Goal: Transaction & Acquisition: Purchase product/service

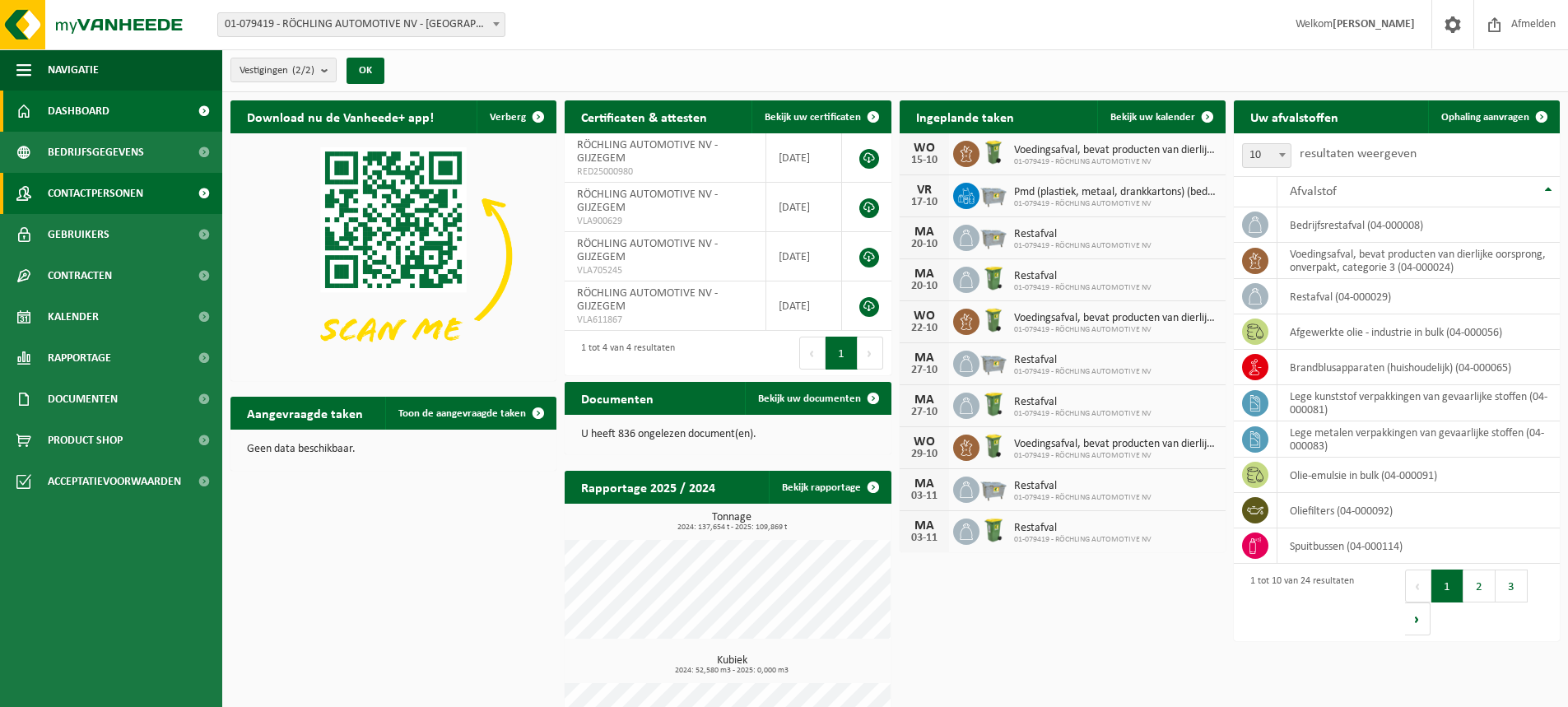
click at [208, 192] on span at bounding box center [203, 193] width 37 height 41
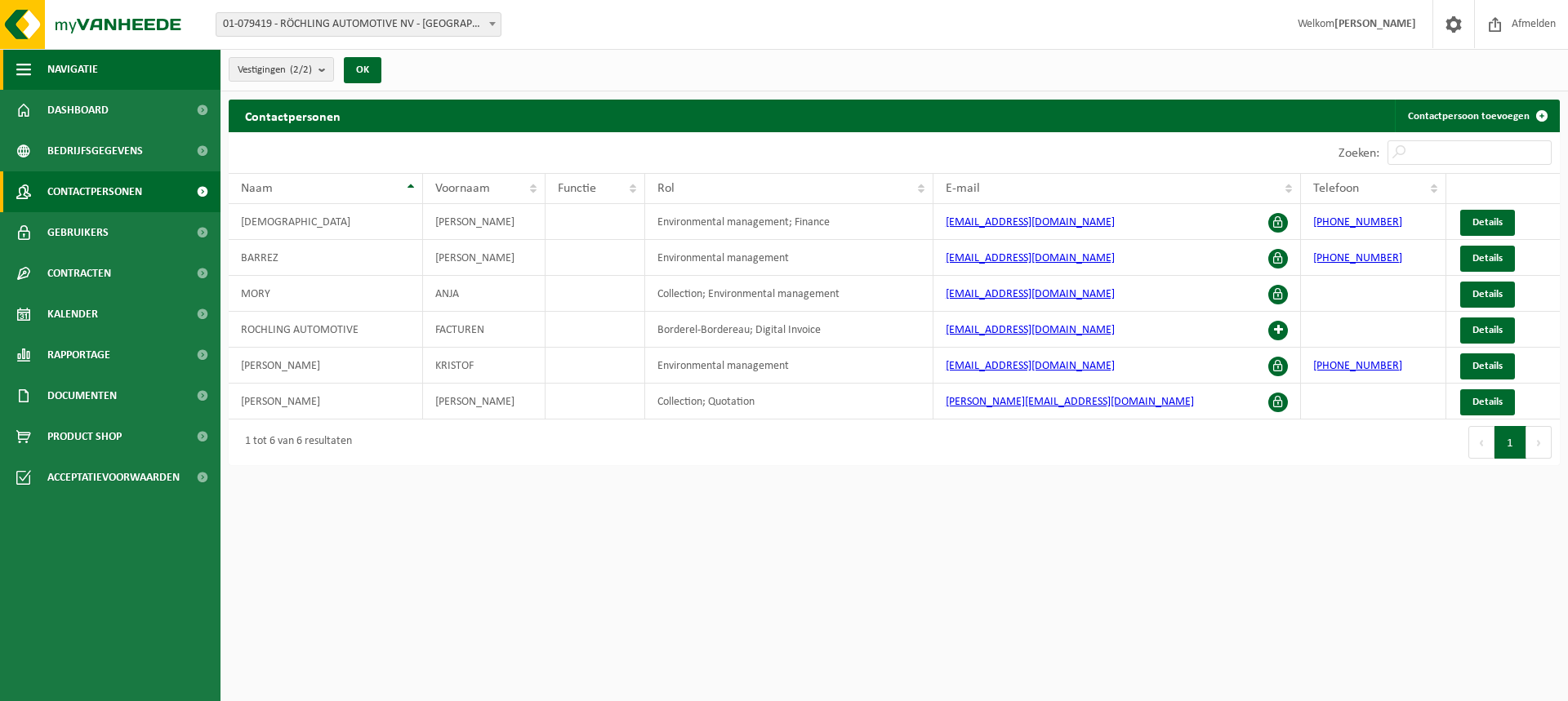
click at [17, 63] on span "button" at bounding box center [24, 70] width 15 height 41
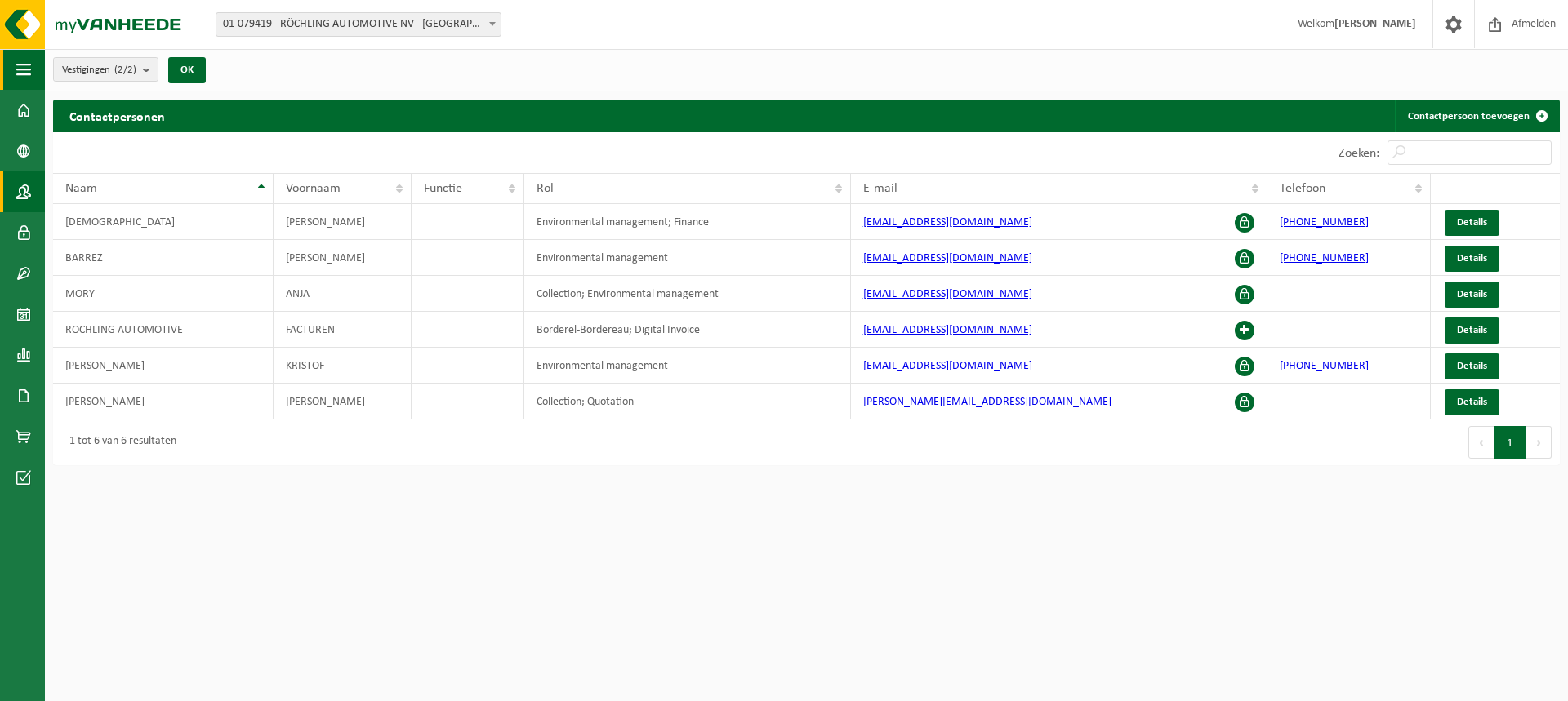
click at [17, 63] on span "button" at bounding box center [24, 70] width 15 height 41
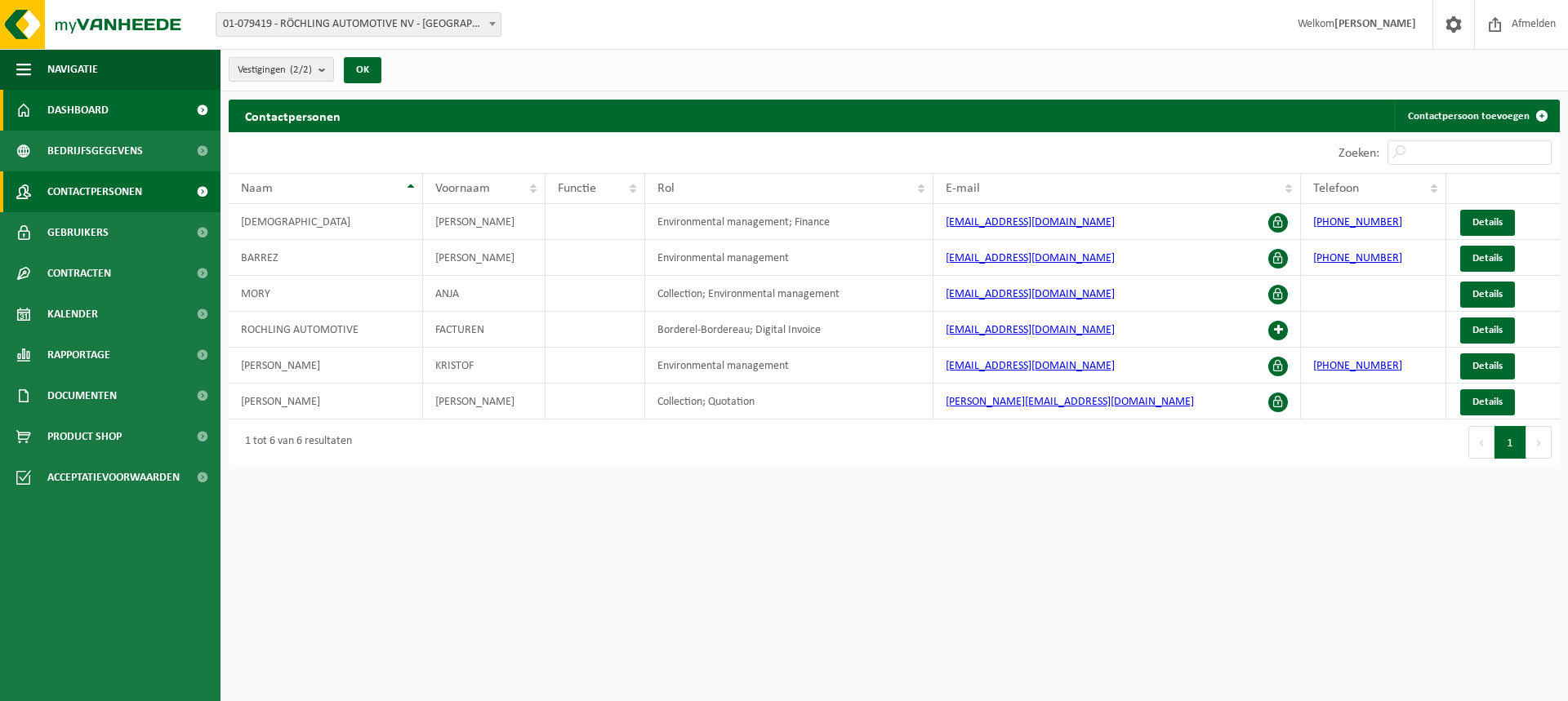
click at [203, 109] on span at bounding box center [201, 110] width 36 height 41
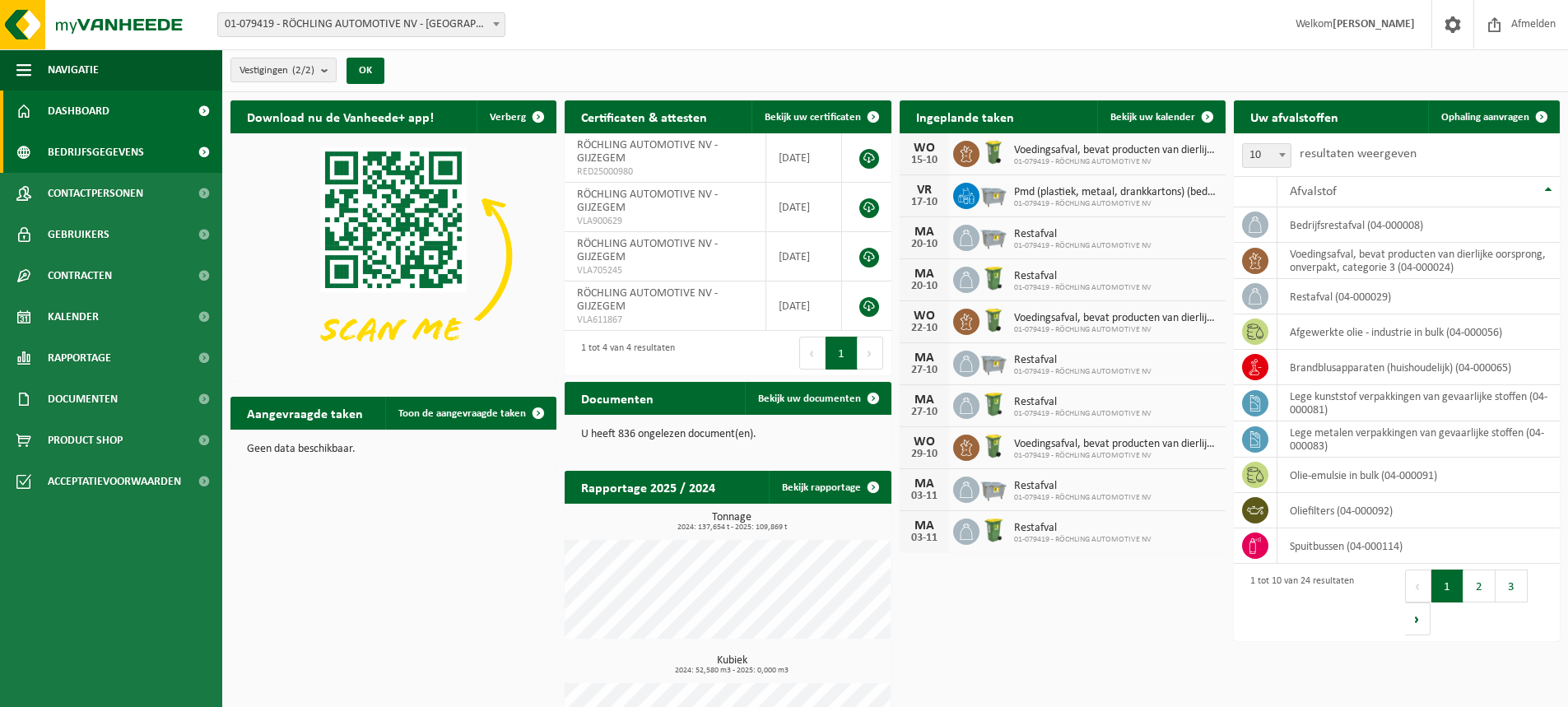
click at [198, 147] on span at bounding box center [203, 152] width 37 height 41
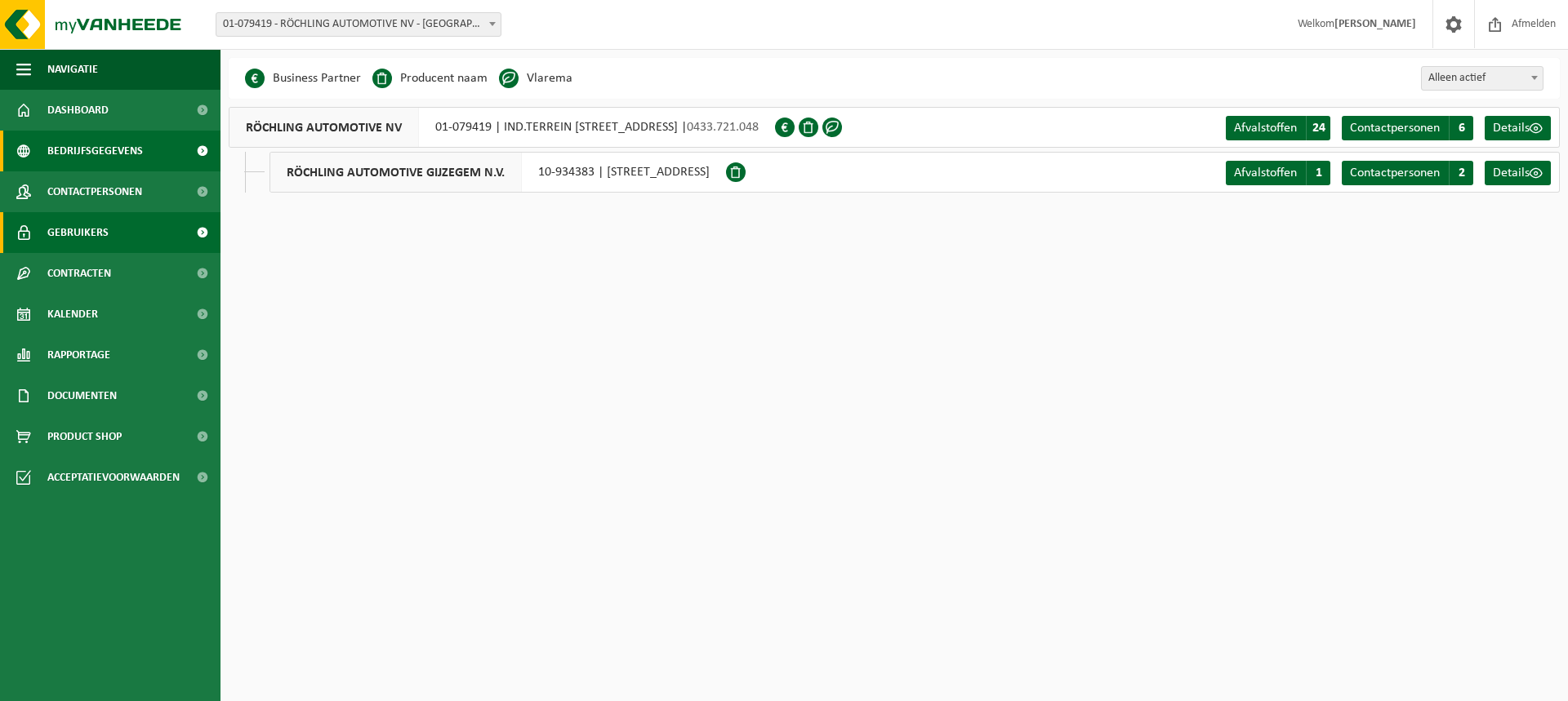
click at [197, 234] on span at bounding box center [201, 233] width 36 height 41
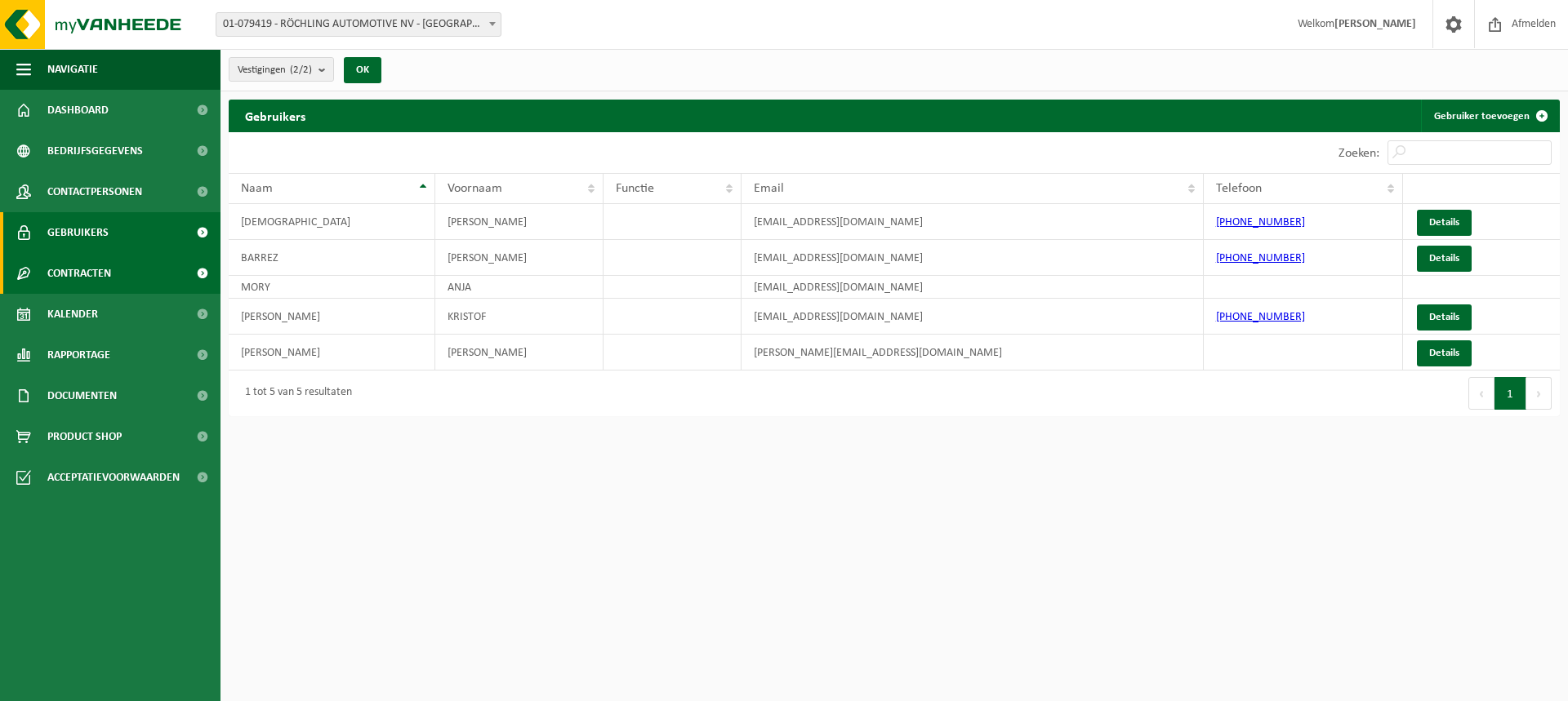
click at [199, 269] on span at bounding box center [201, 274] width 36 height 41
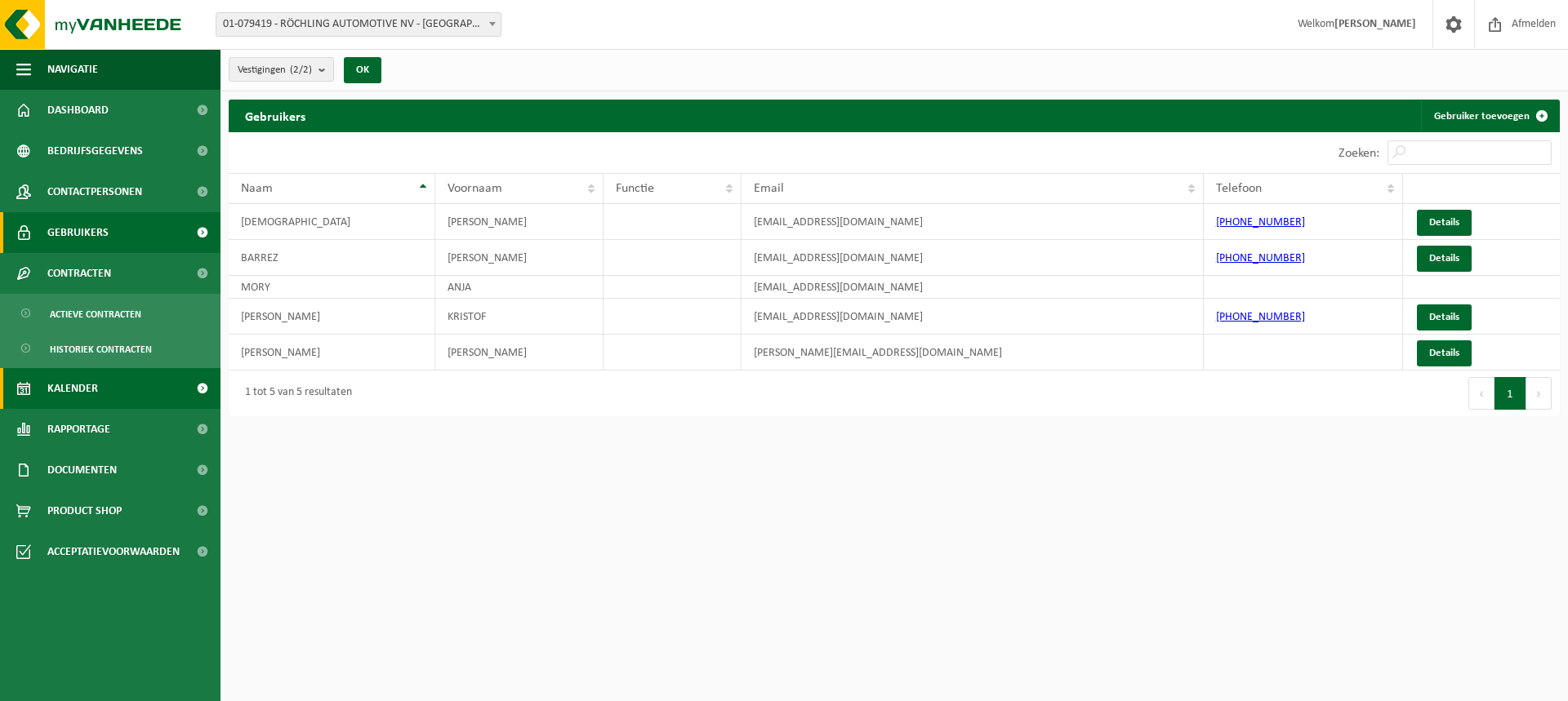
click at [198, 391] on span at bounding box center [201, 389] width 36 height 41
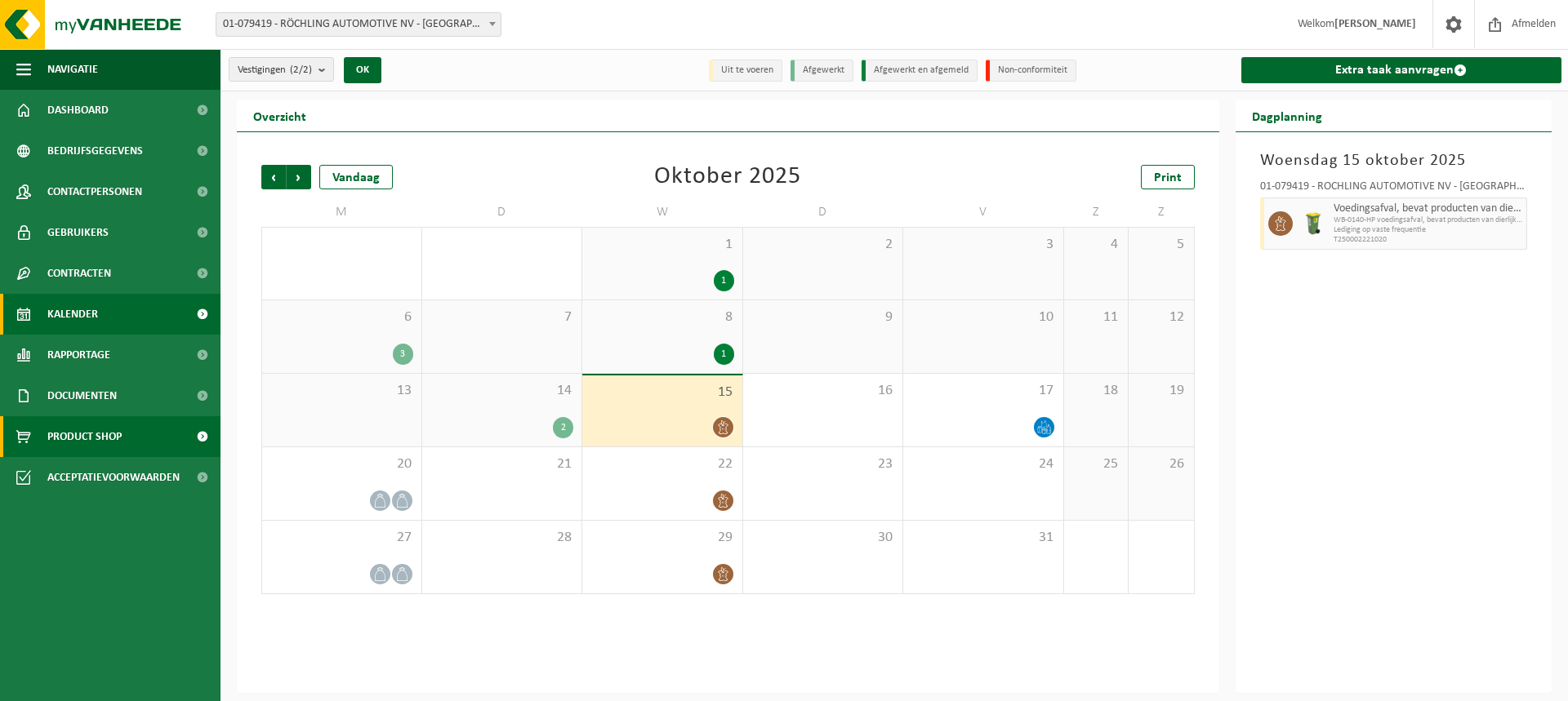
click at [203, 436] on span at bounding box center [201, 437] width 36 height 41
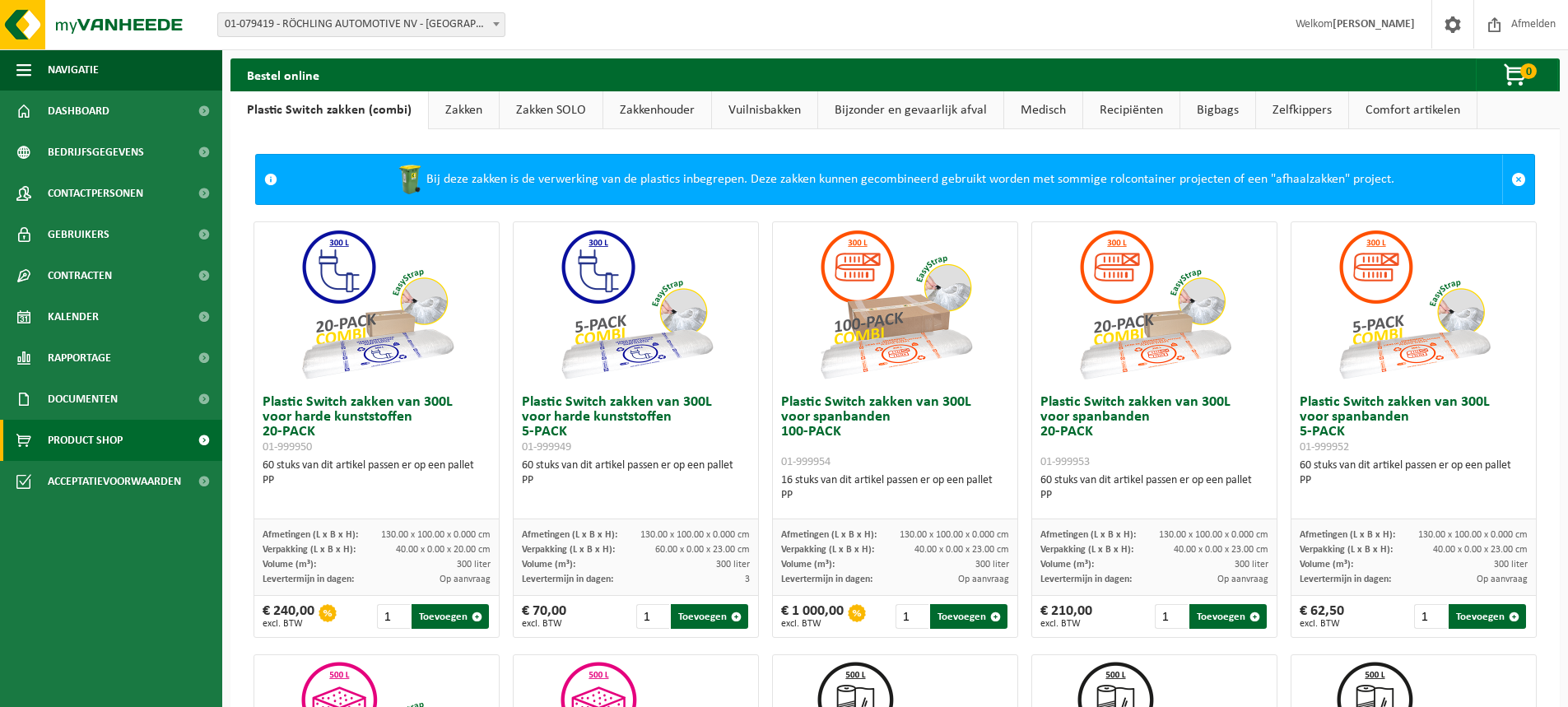
click at [620, 114] on link "Zakkenhouder" at bounding box center [657, 110] width 108 height 38
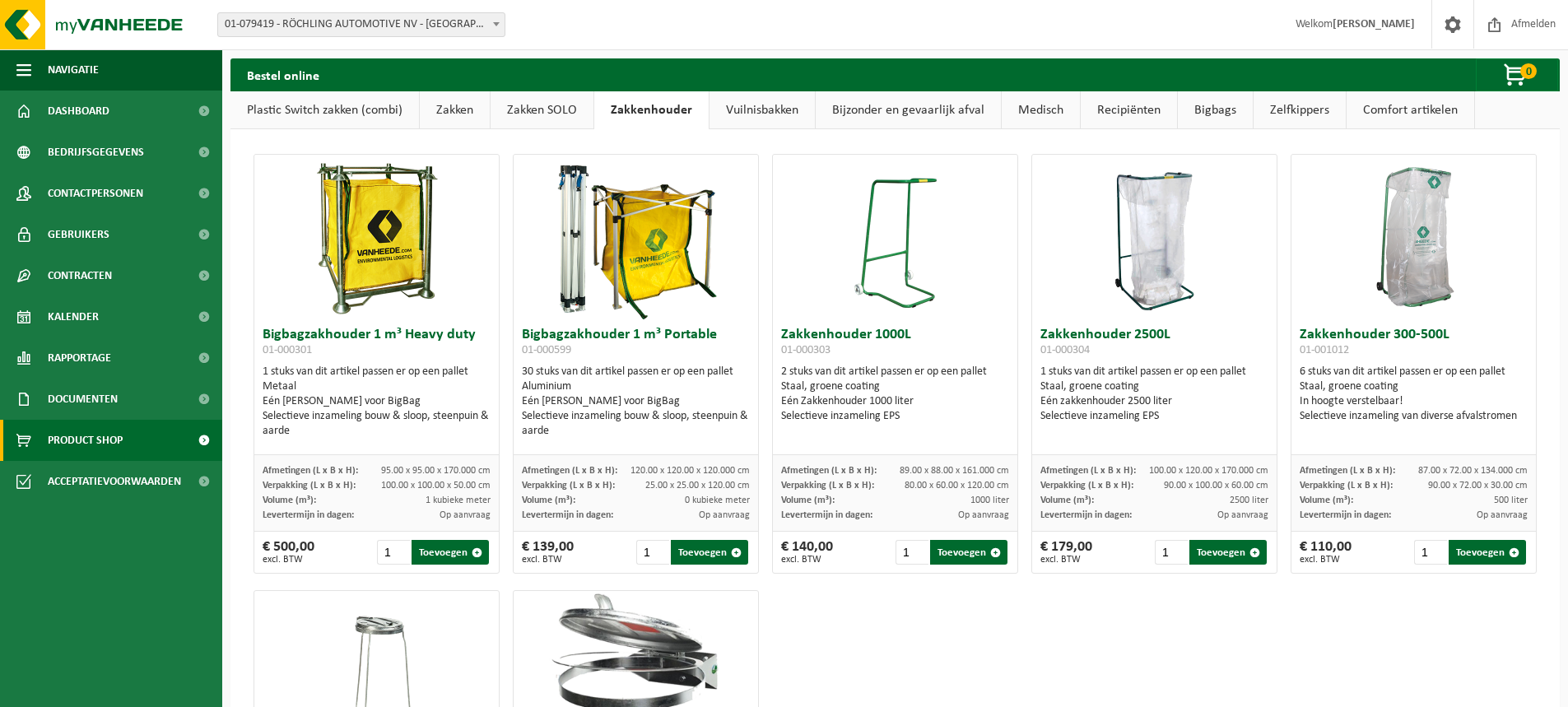
click at [787, 111] on link "Vuilnisbakken" at bounding box center [762, 110] width 105 height 38
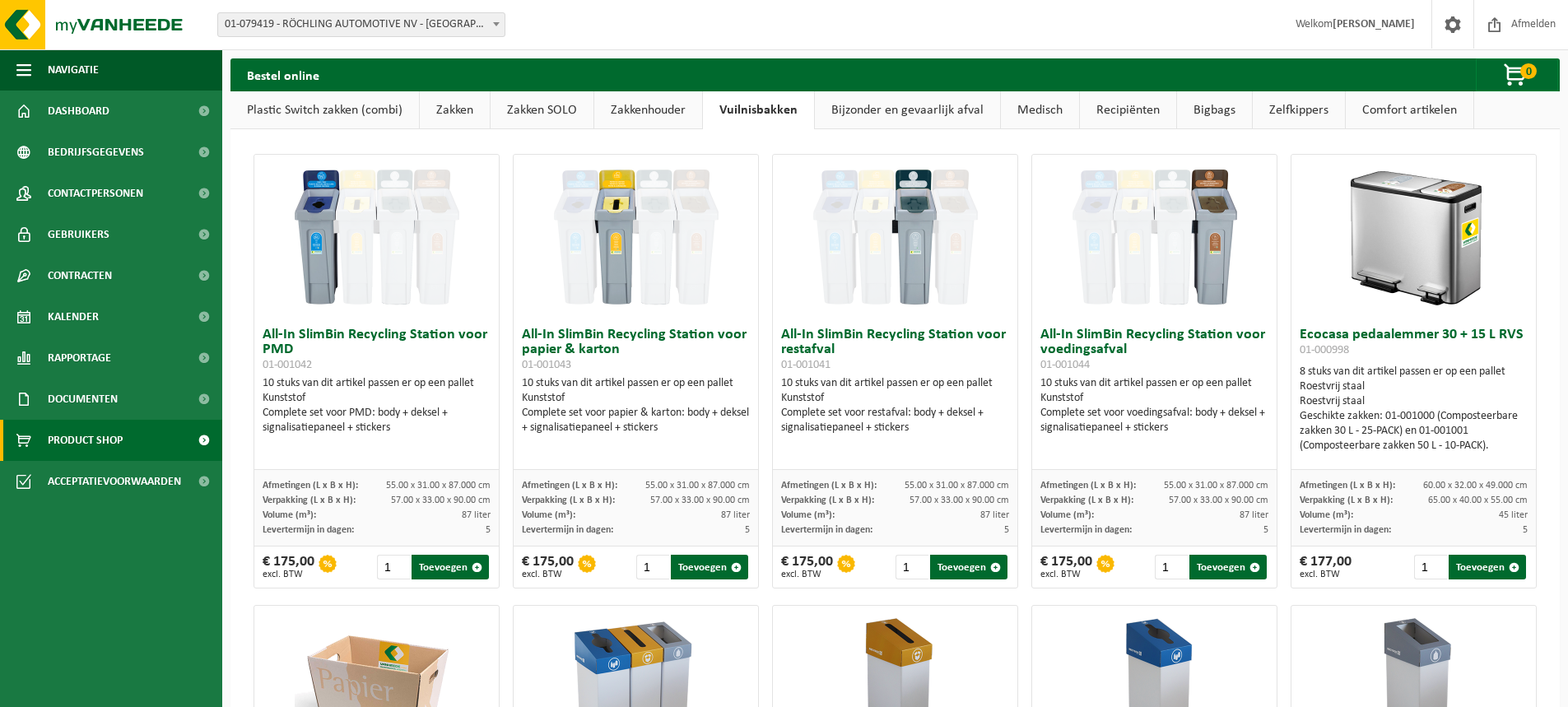
click at [1213, 116] on link "Bigbags" at bounding box center [1214, 110] width 75 height 38
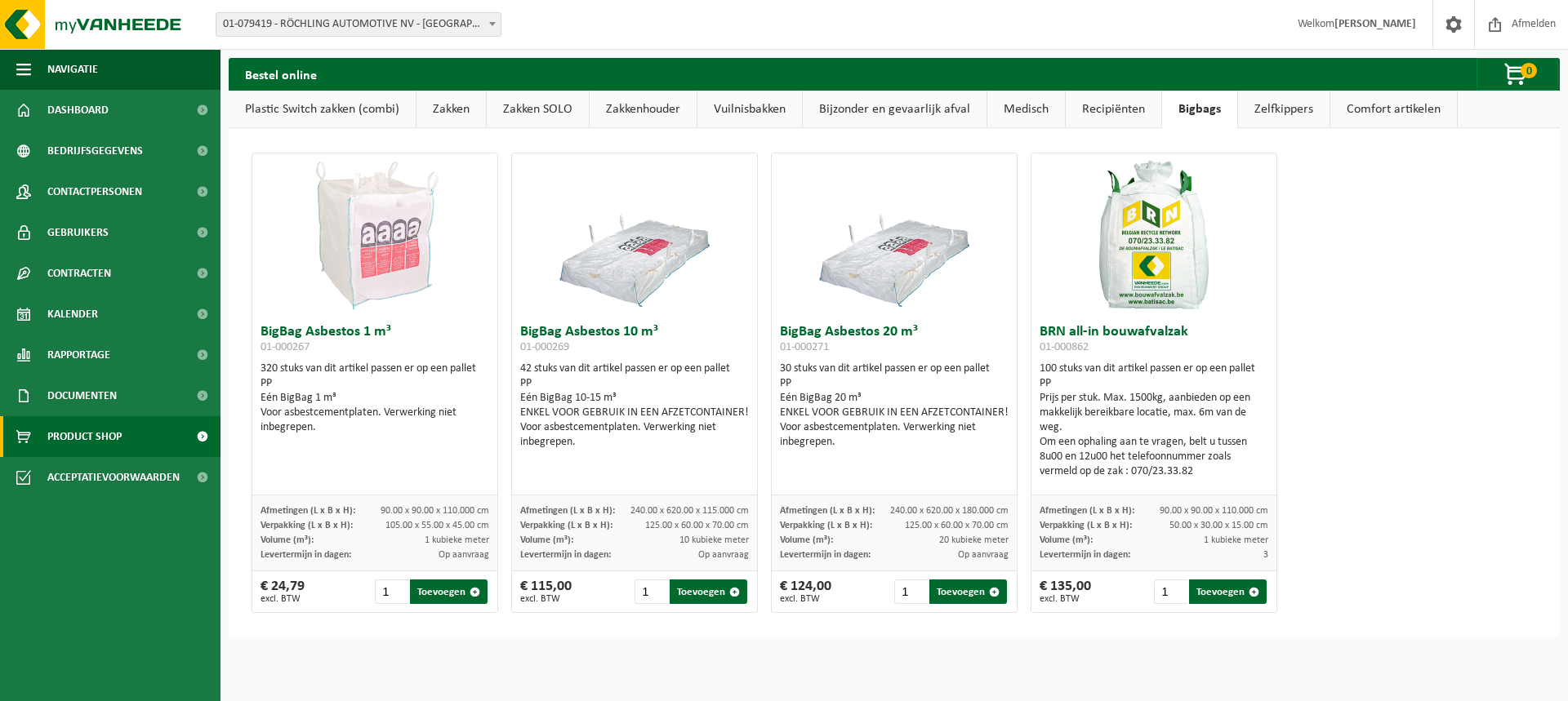
click at [445, 110] on link "Zakken" at bounding box center [451, 109] width 70 height 37
